Goal: Task Accomplishment & Management: Complete application form

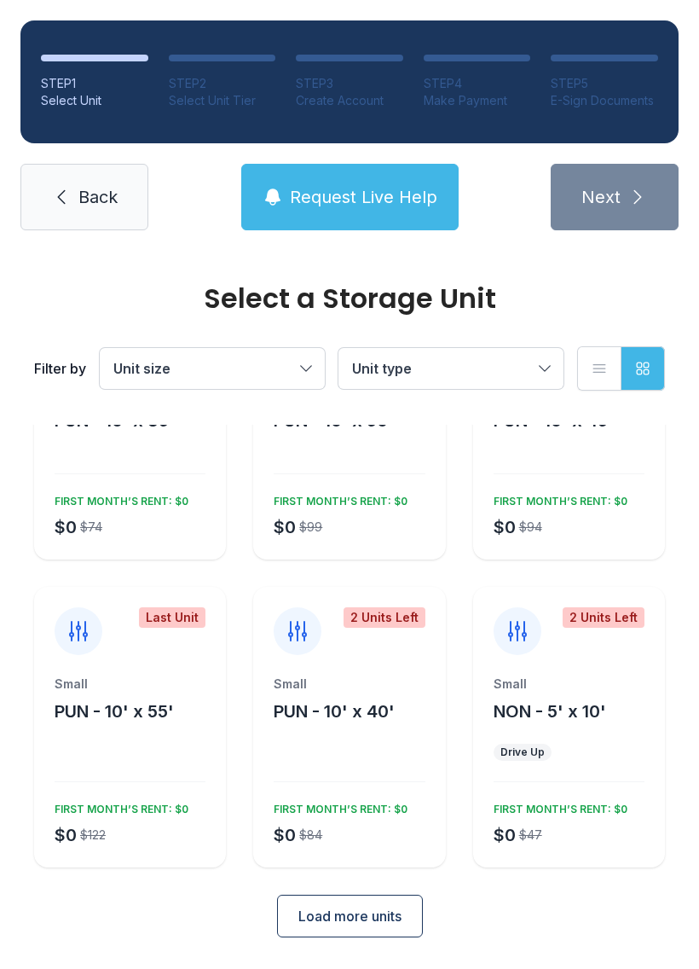
scroll to position [131, 0]
click at [98, 205] on span "Back" at bounding box center [97, 197] width 39 height 24
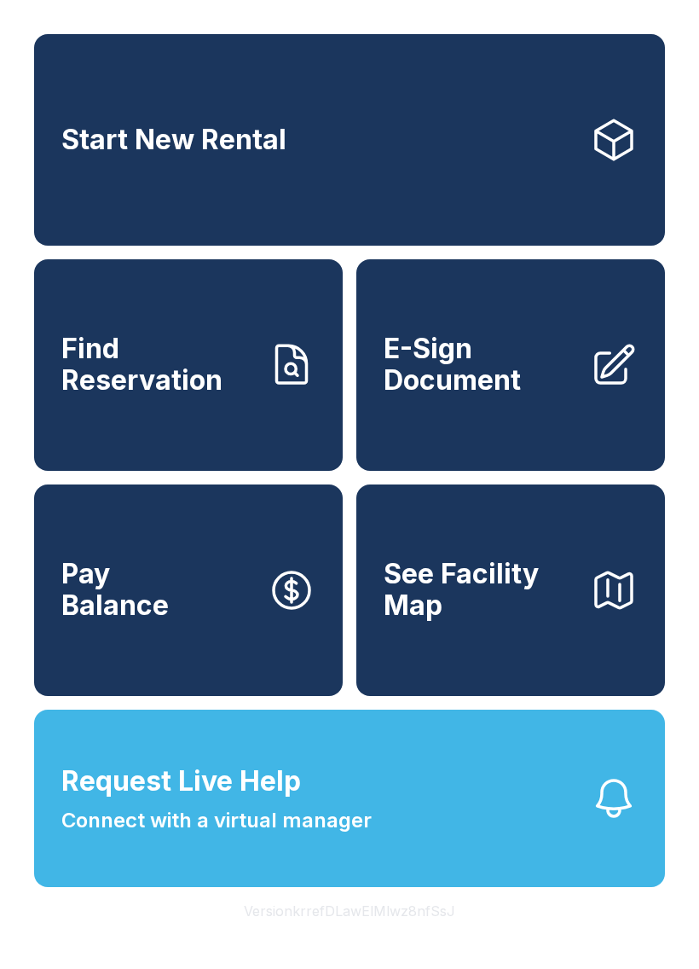
click at [558, 363] on span "E-Sign Document" at bounding box center [480, 364] width 193 height 62
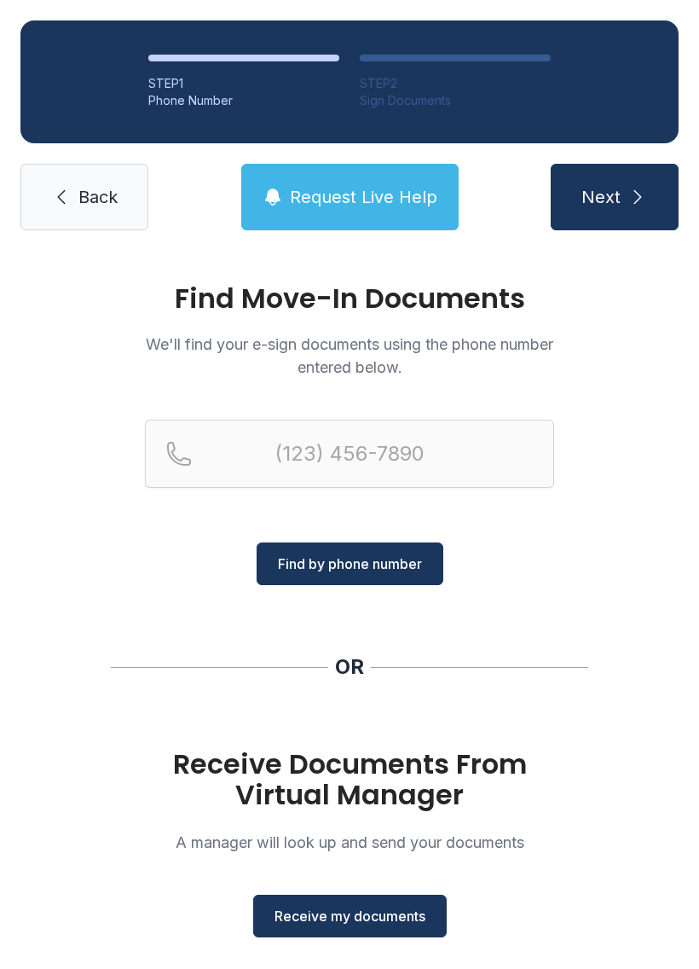
click at [335, 560] on span "Find by phone number" at bounding box center [350, 563] width 144 height 20
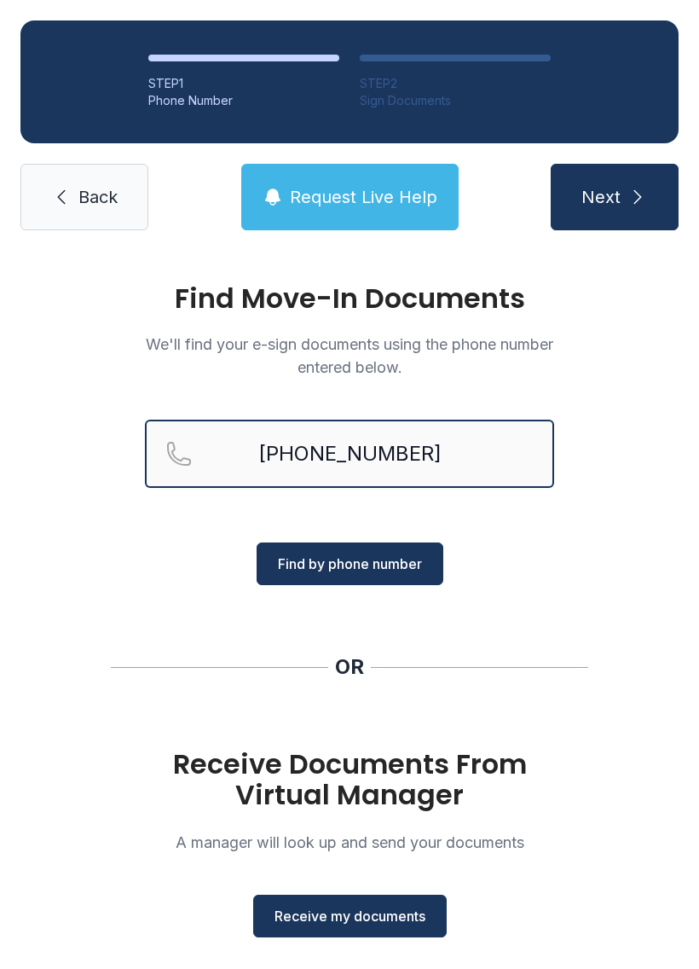
type input "[PHONE_NUMBER]"
click at [639, 194] on icon "submit" at bounding box center [638, 197] width 20 height 20
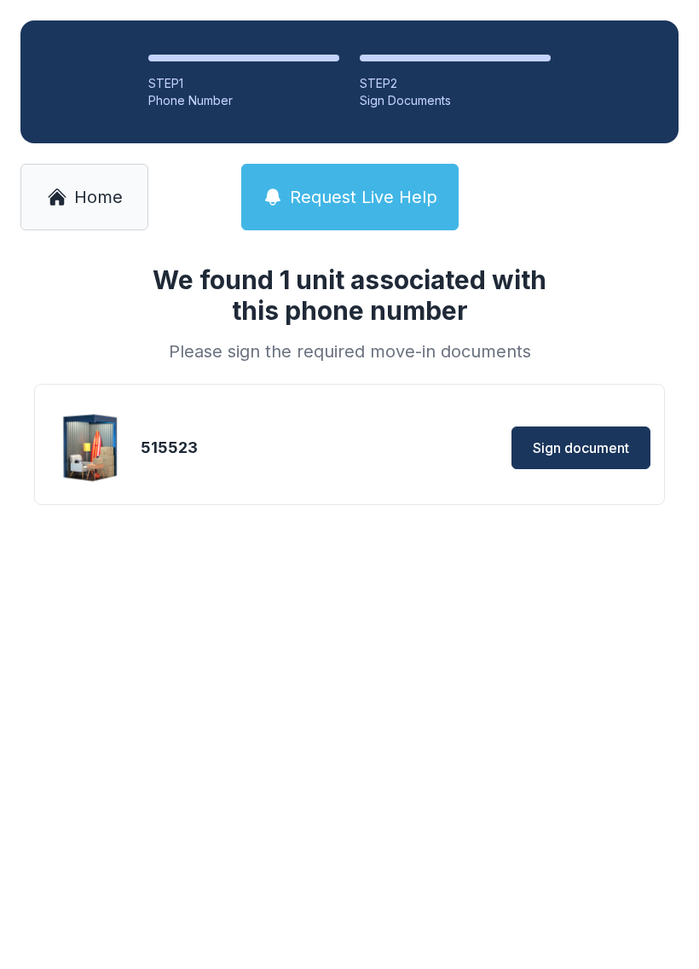
click at [585, 429] on button "Sign document" at bounding box center [581, 447] width 139 height 43
click at [610, 444] on span "Sign document" at bounding box center [581, 447] width 96 height 20
